Goal: Check status: Check status

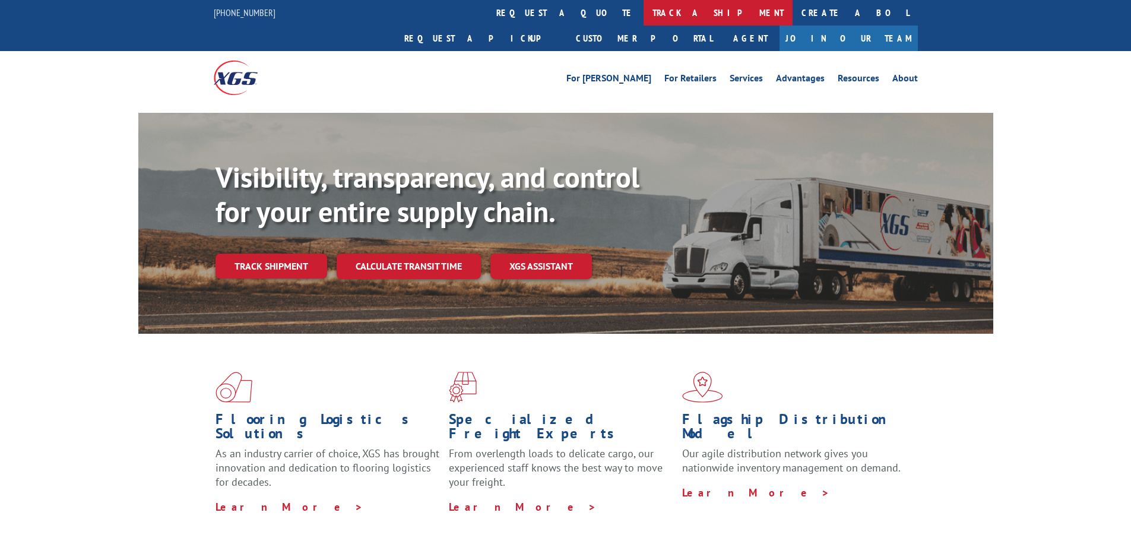
click at [644, 9] on link "track a shipment" at bounding box center [718, 13] width 149 height 26
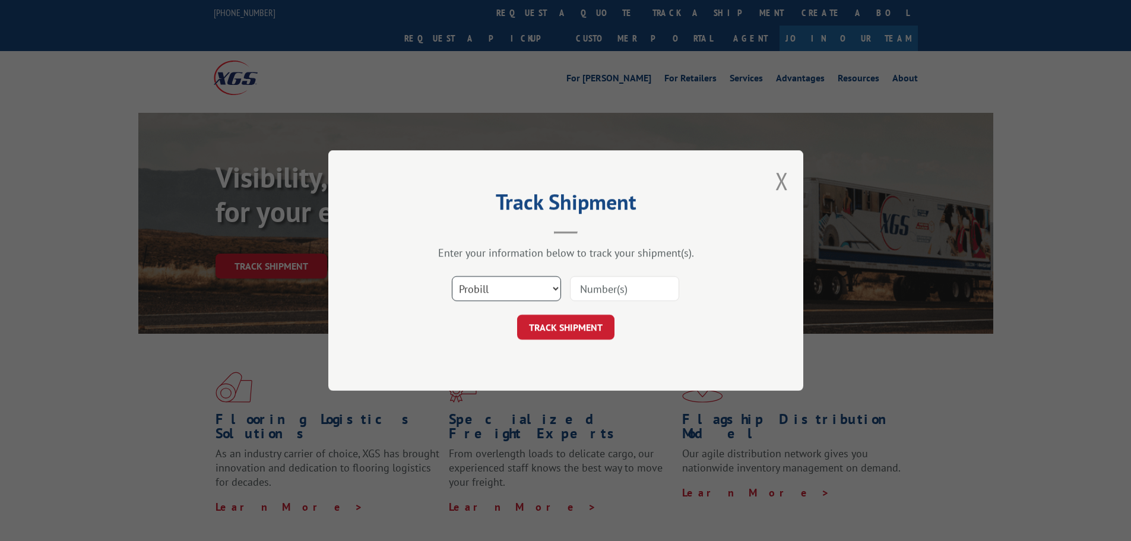
click at [554, 286] on select "Select category... Probill BOL PO" at bounding box center [506, 288] width 109 height 25
select select "po"
click at [452, 276] on select "Select category... Probill BOL PO" at bounding box center [506, 288] width 109 height 25
paste input "296987577"
type input "296987577"
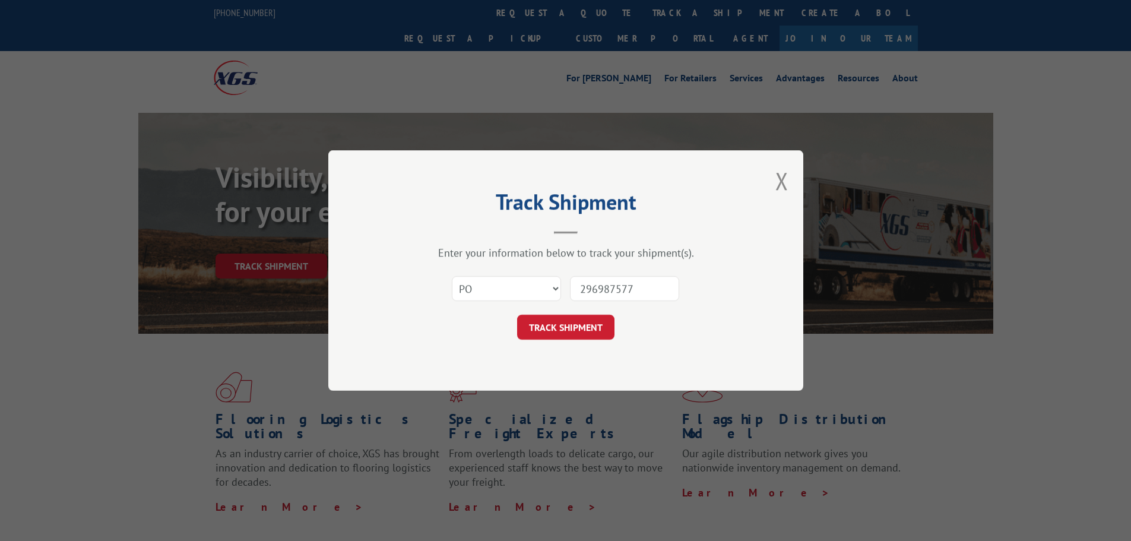
click at [592, 313] on form "Select category... Probill BOL PO 296987577 TRACK SHIPMENT" at bounding box center [566, 304] width 356 height 71
click at [580, 330] on button "TRACK SHIPMENT" at bounding box center [565, 327] width 97 height 25
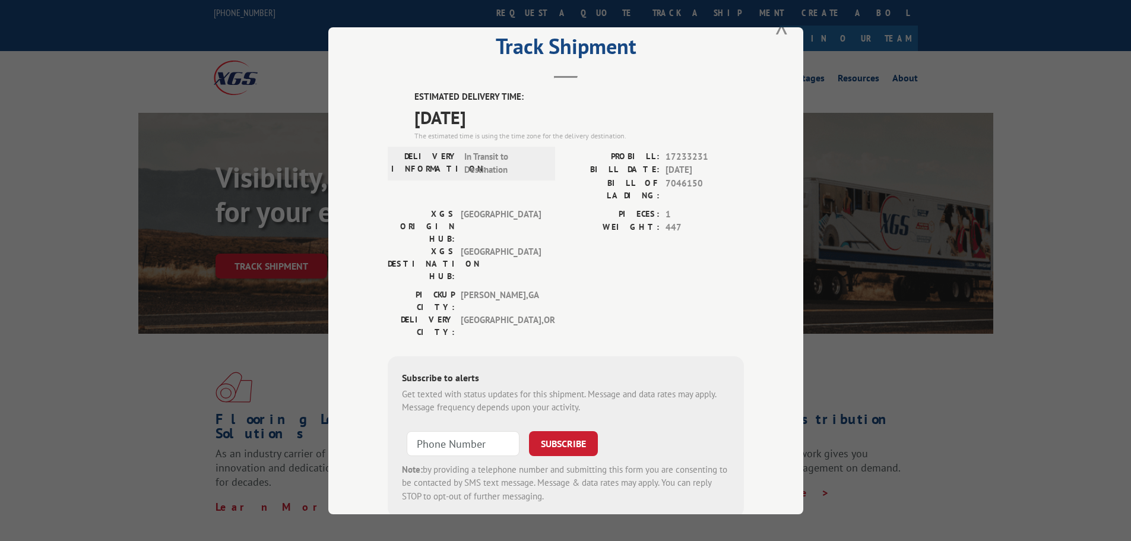
scroll to position [47, 0]
